Goal: Information Seeking & Learning: Learn about a topic

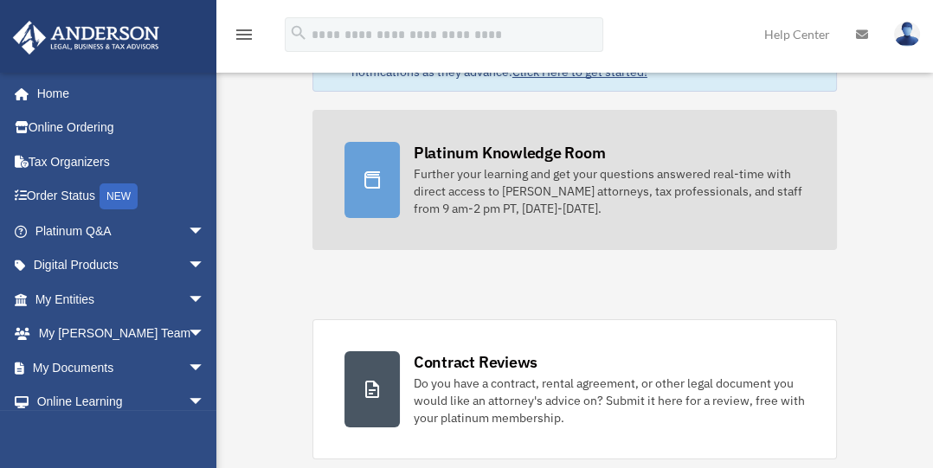
scroll to position [144, 0]
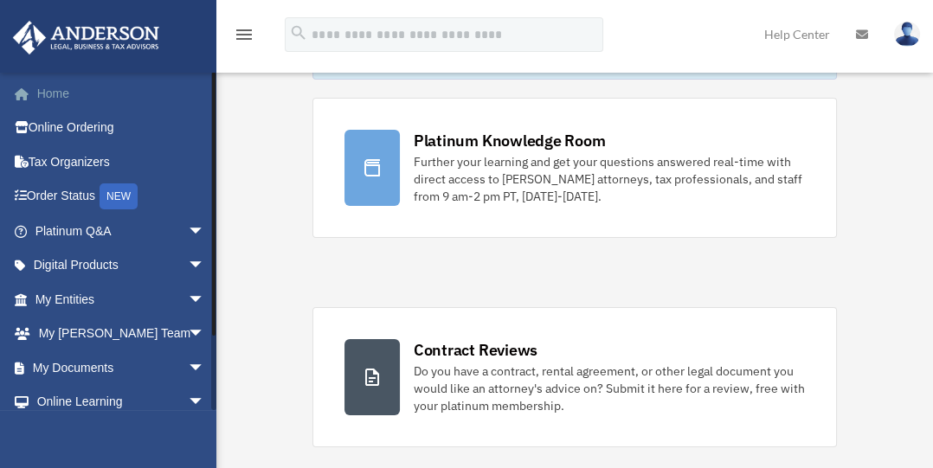
click at [55, 95] on link "Home" at bounding box center [121, 93] width 219 height 35
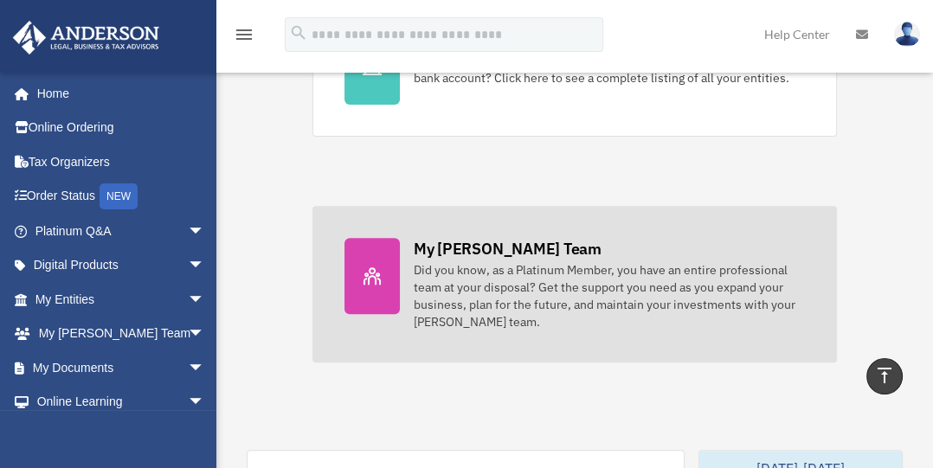
scroll to position [666, 0]
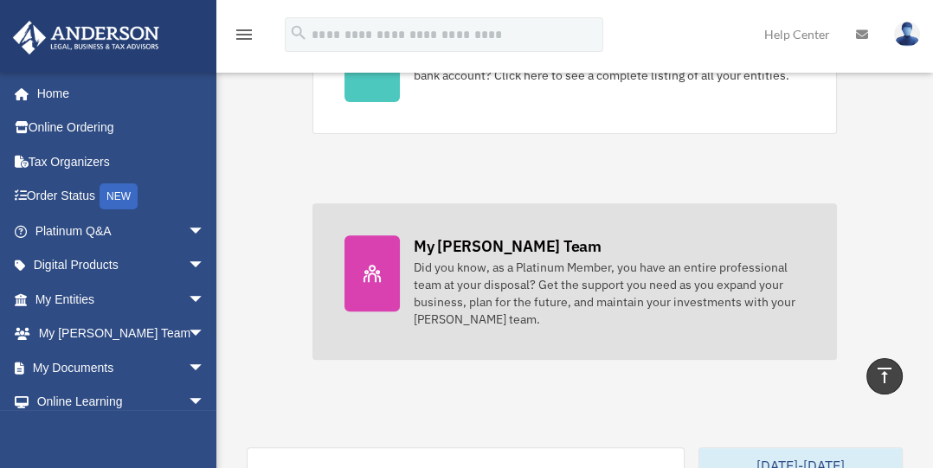
click at [448, 254] on div "My [PERSON_NAME] Team" at bounding box center [508, 246] width 188 height 22
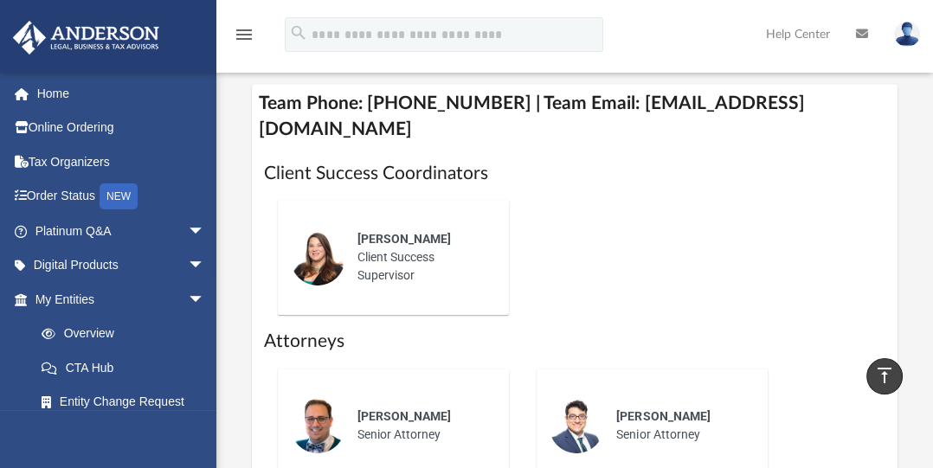
scroll to position [808, 0]
click at [395, 231] on span "[PERSON_NAME]" at bounding box center [403, 238] width 93 height 14
click at [322, 229] on img at bounding box center [317, 256] width 55 height 55
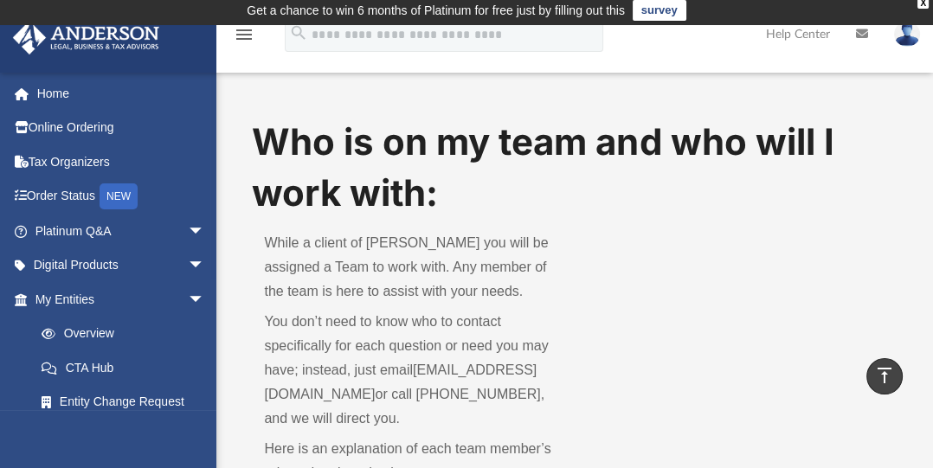
scroll to position [0, 0]
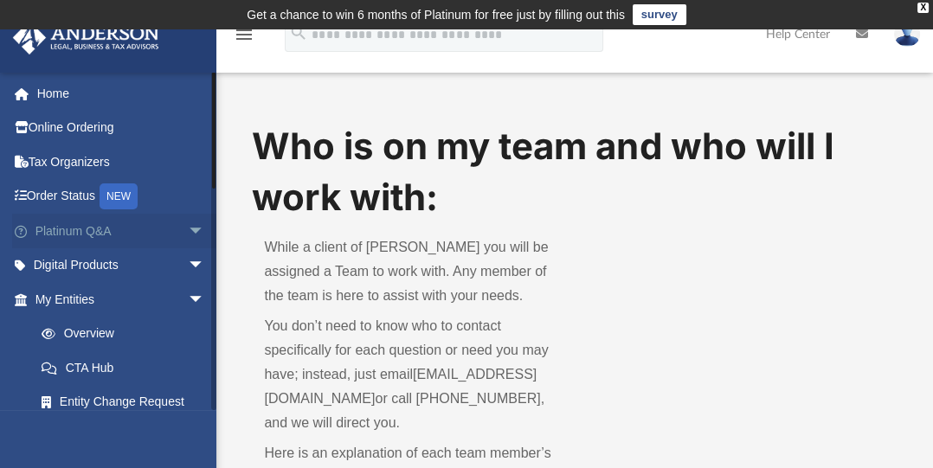
click at [64, 226] on link "Platinum Q&A arrow_drop_down" at bounding box center [121, 231] width 219 height 35
click at [188, 227] on span "arrow_drop_down" at bounding box center [205, 231] width 35 height 35
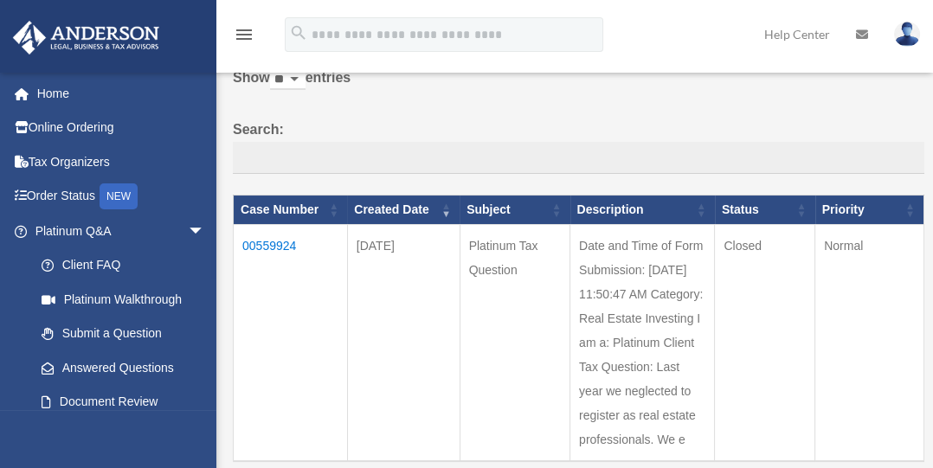
scroll to position [115, 0]
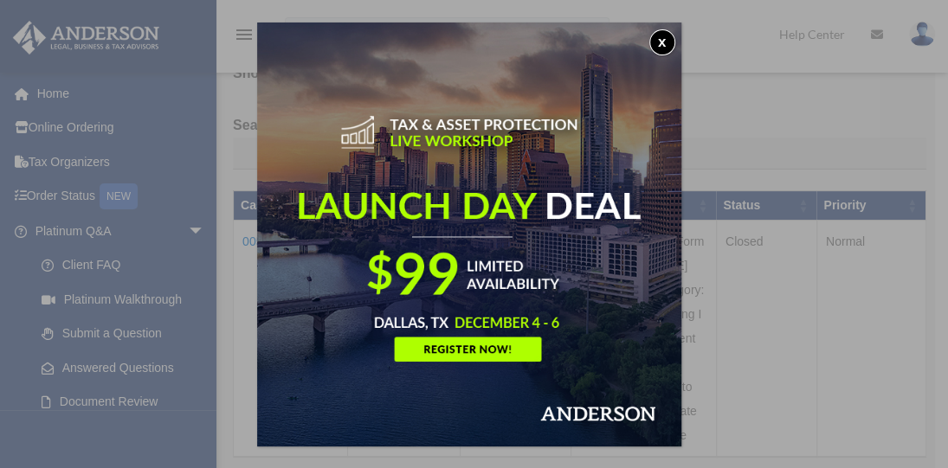
click at [663, 42] on button "x" at bounding box center [662, 42] width 26 height 26
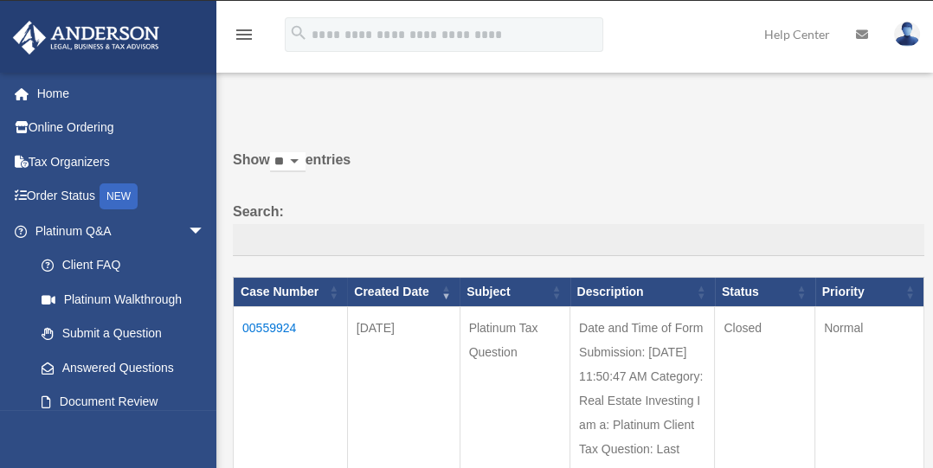
scroll to position [0, 0]
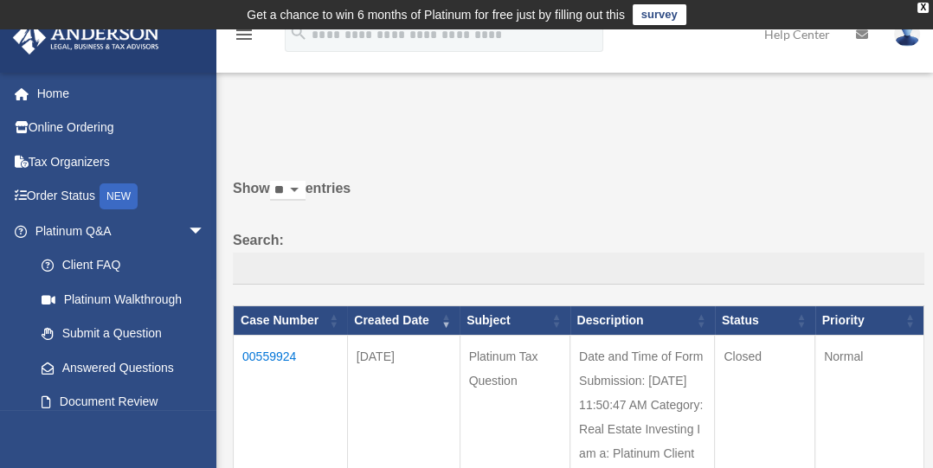
click at [273, 356] on td "00559924" at bounding box center [291, 453] width 114 height 237
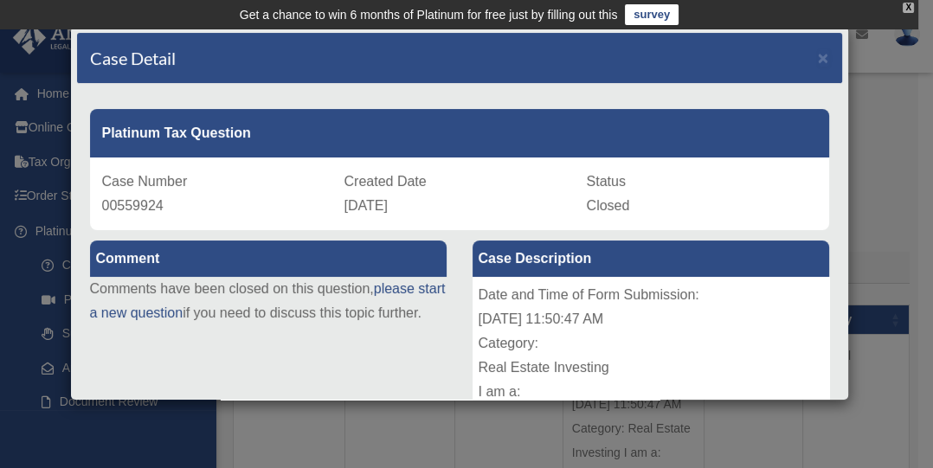
click at [907, 5] on div "X" at bounding box center [908, 8] width 11 height 10
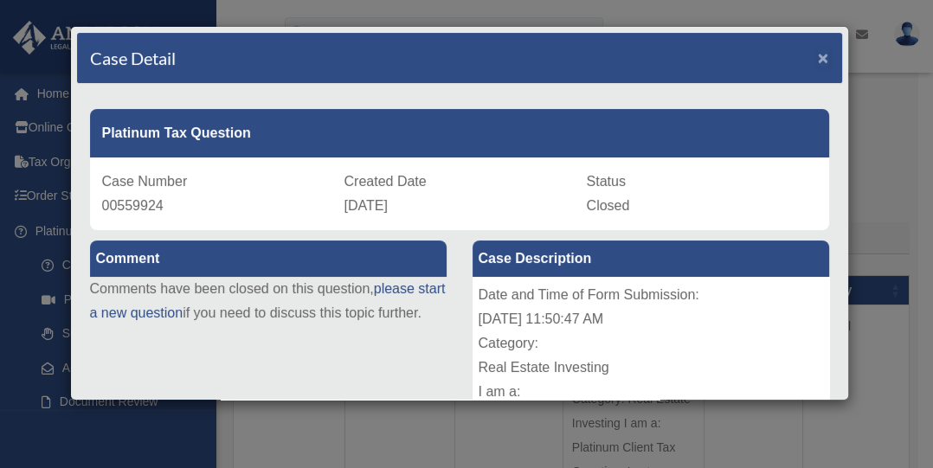
click at [818, 56] on span "×" at bounding box center [823, 58] width 11 height 20
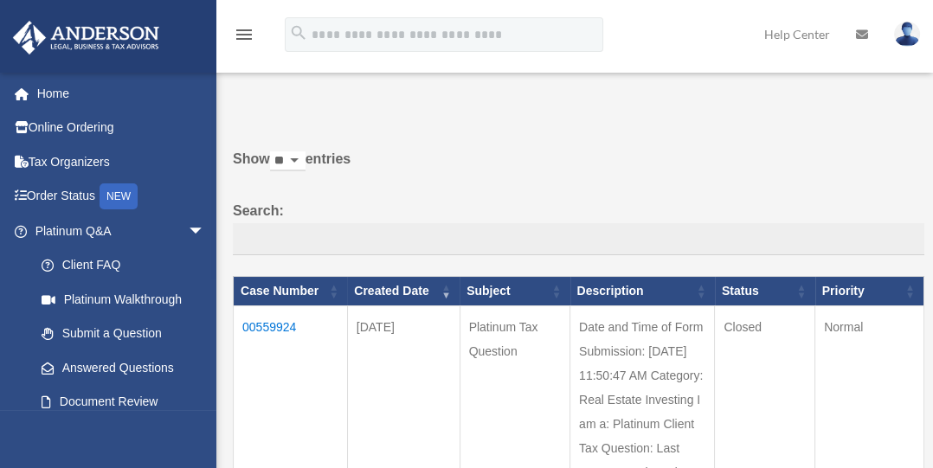
click at [912, 33] on img at bounding box center [907, 34] width 26 height 25
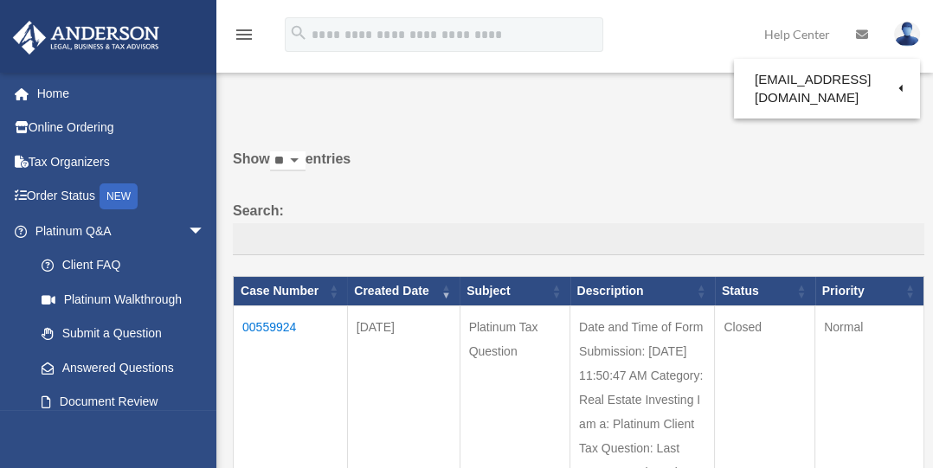
click at [468, 134] on div "Do you really want to log out? Yes No Show ** ** ** *** entries Search: Case Nu…" at bounding box center [573, 340] width 704 height 504
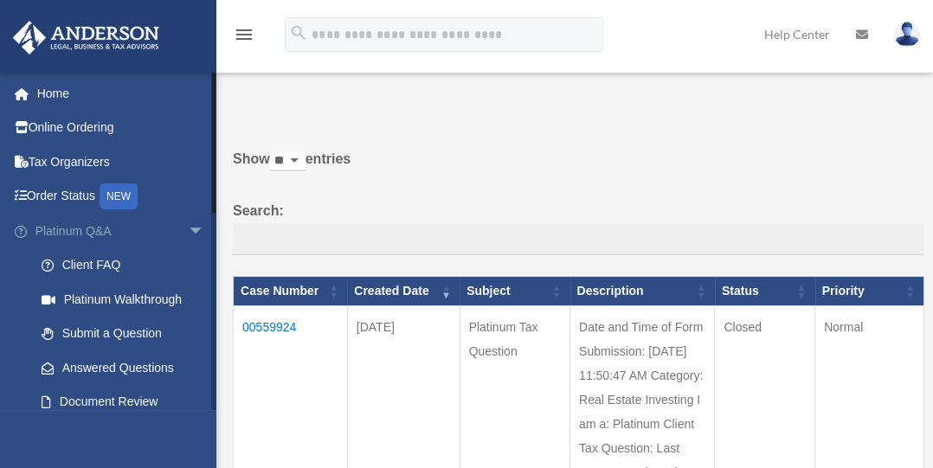
click at [88, 223] on link "Platinum Q&A arrow_drop_down" at bounding box center [121, 231] width 219 height 35
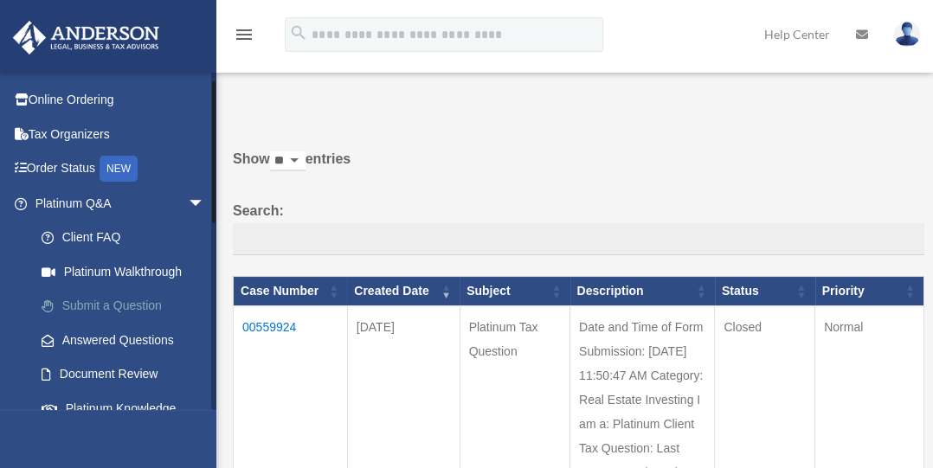
scroll to position [114, 0]
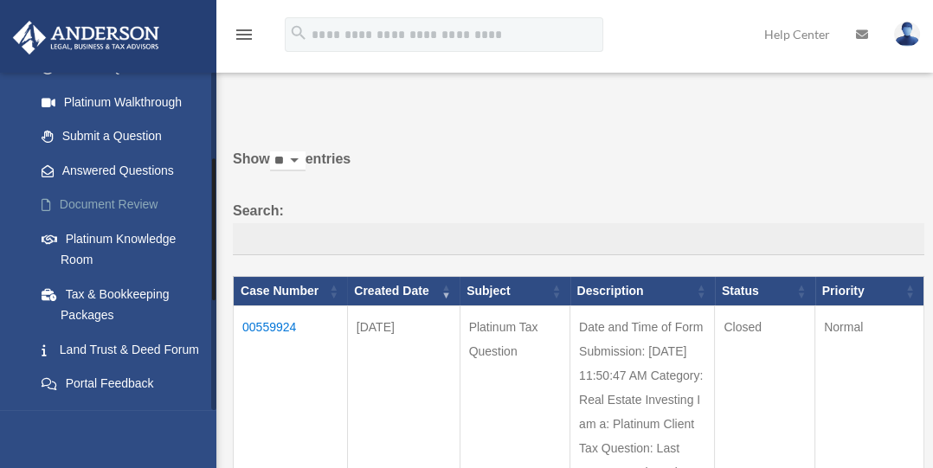
scroll to position [201, 0]
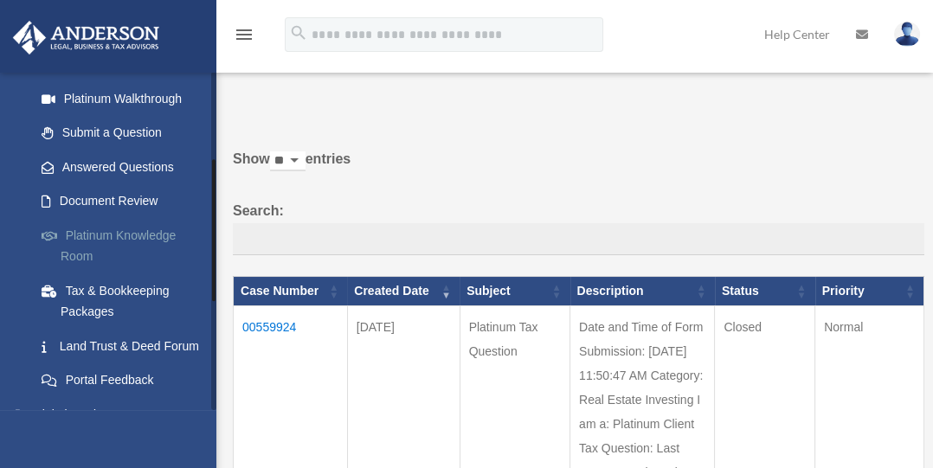
click at [85, 232] on link "Platinum Knowledge Room" at bounding box center [127, 245] width 207 height 55
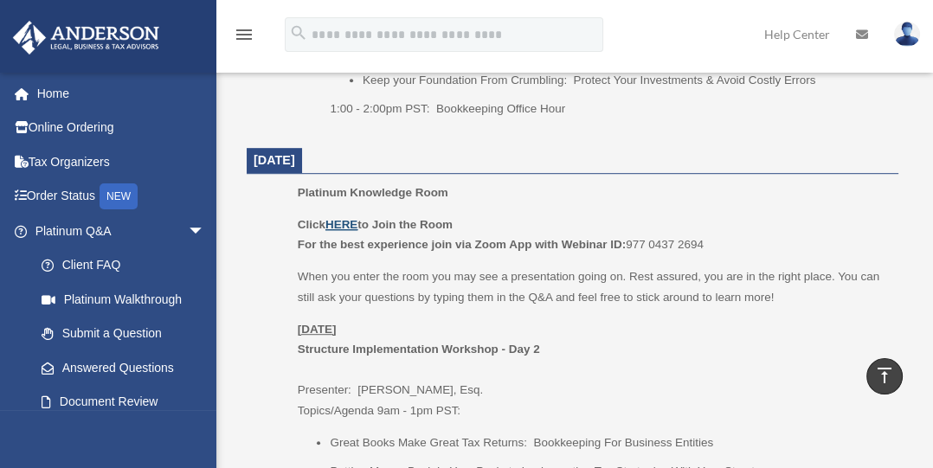
scroll to position [1067, 0]
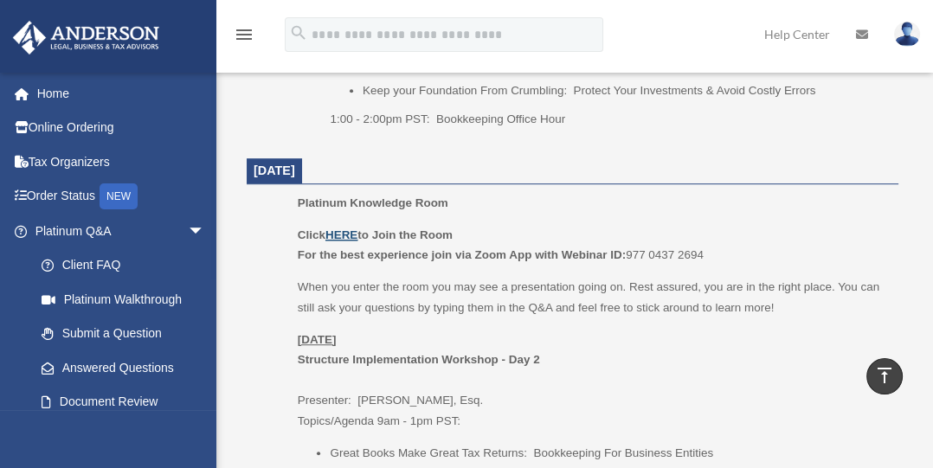
click at [351, 231] on u "HERE" at bounding box center [341, 235] width 32 height 13
